Goal: Task Accomplishment & Management: Use online tool/utility

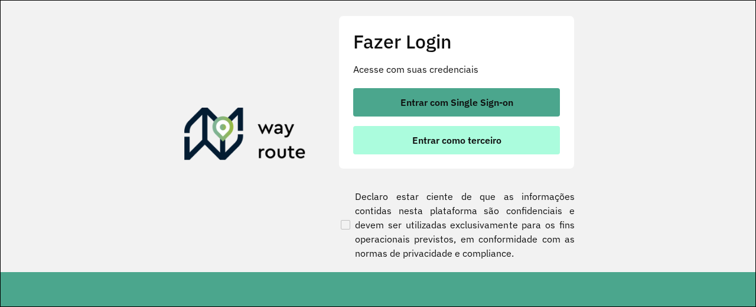
click at [479, 144] on span "Entrar como terceiro" at bounding box center [456, 139] width 89 height 9
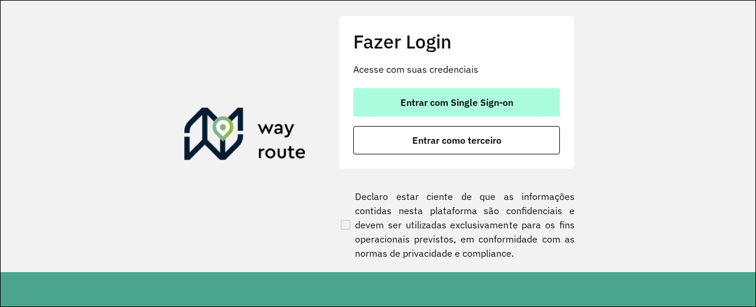
click at [416, 90] on button "Entrar com Single Sign-on" at bounding box center [456, 102] width 207 height 28
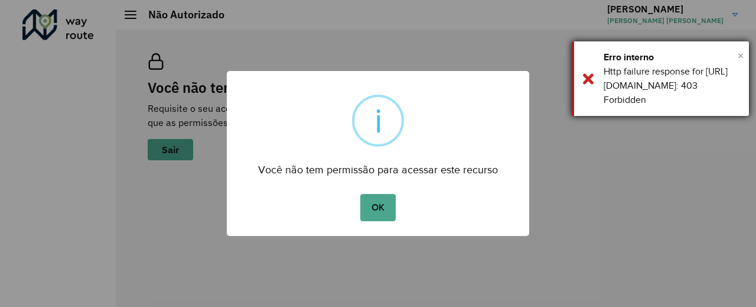
click at [740, 54] on span "×" at bounding box center [741, 56] width 6 height 18
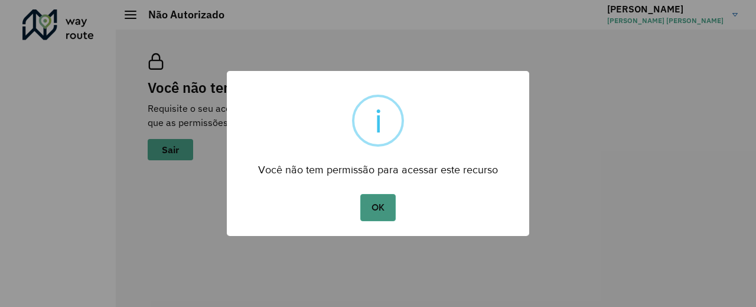
click at [382, 206] on button "OK" at bounding box center [377, 207] width 35 height 27
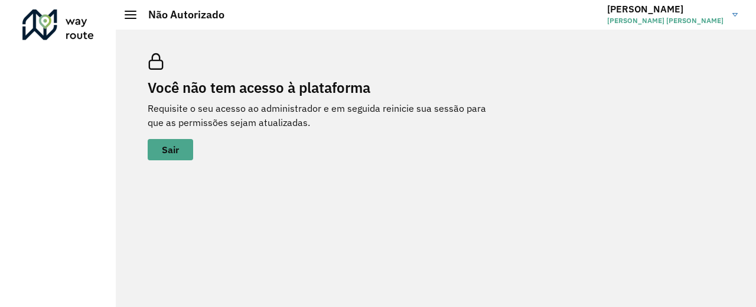
click at [136, 17] on div at bounding box center [131, 15] width 12 height 8
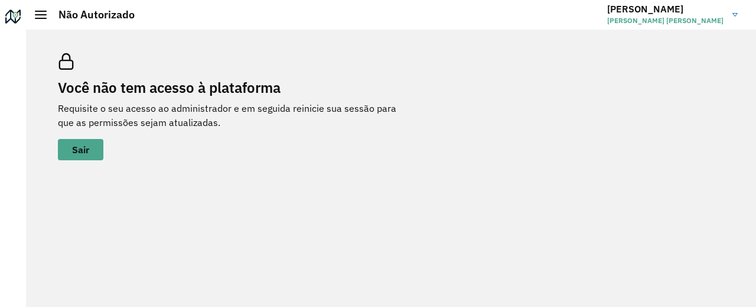
click at [44, 16] on div at bounding box center [41, 15] width 12 height 8
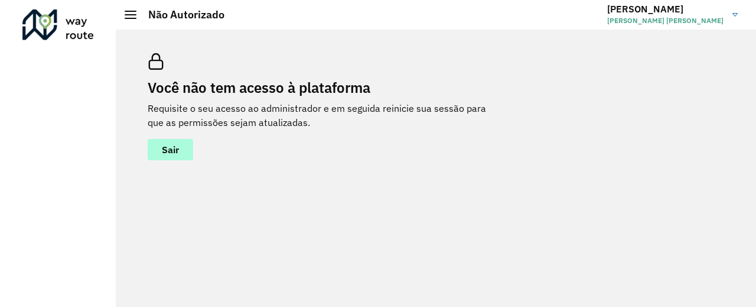
click at [180, 151] on button "Sair" at bounding box center [171, 149] width 46 height 21
